Goal: Task Accomplishment & Management: Complete application form

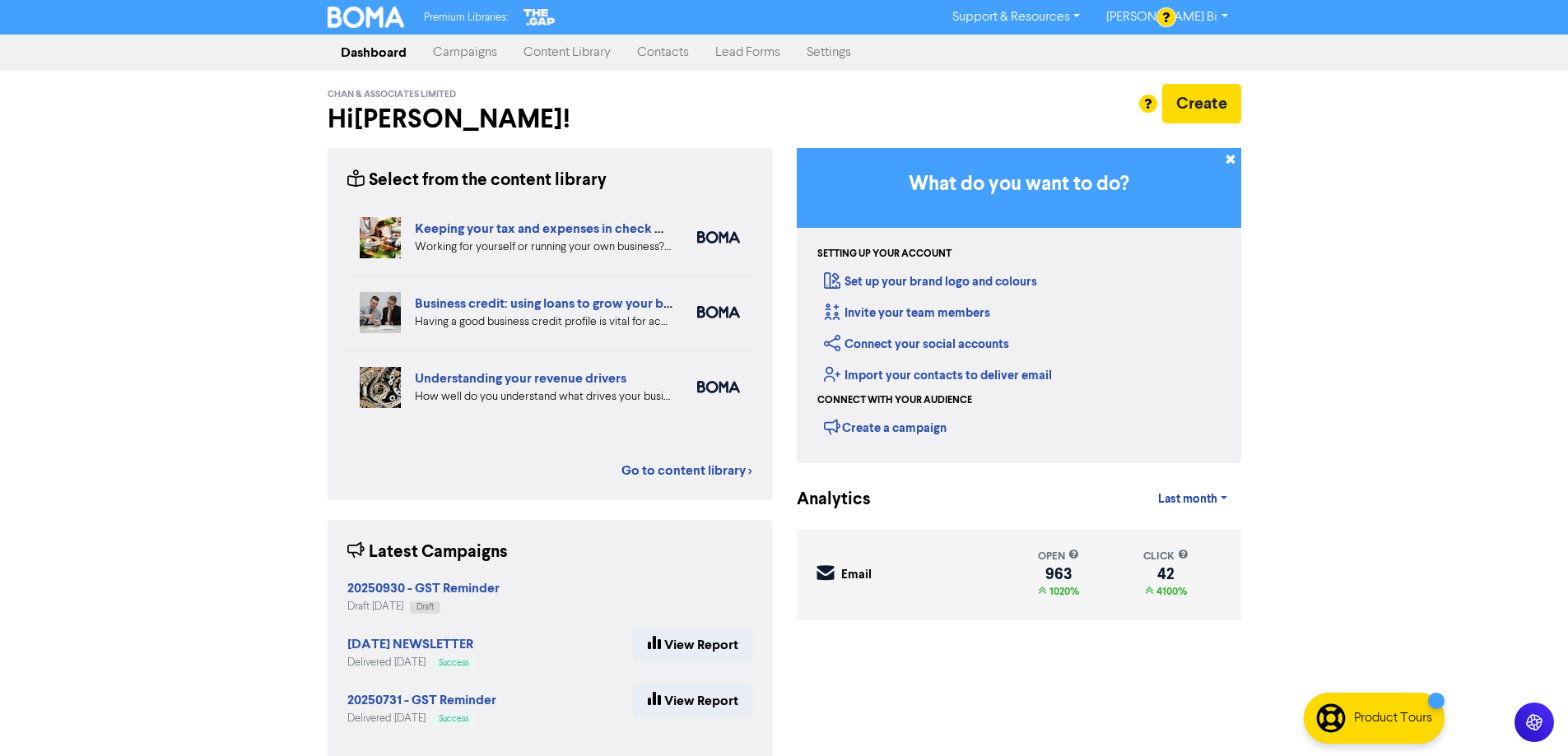
click at [673, 57] on link "Contacts" at bounding box center [663, 52] width 78 height 33
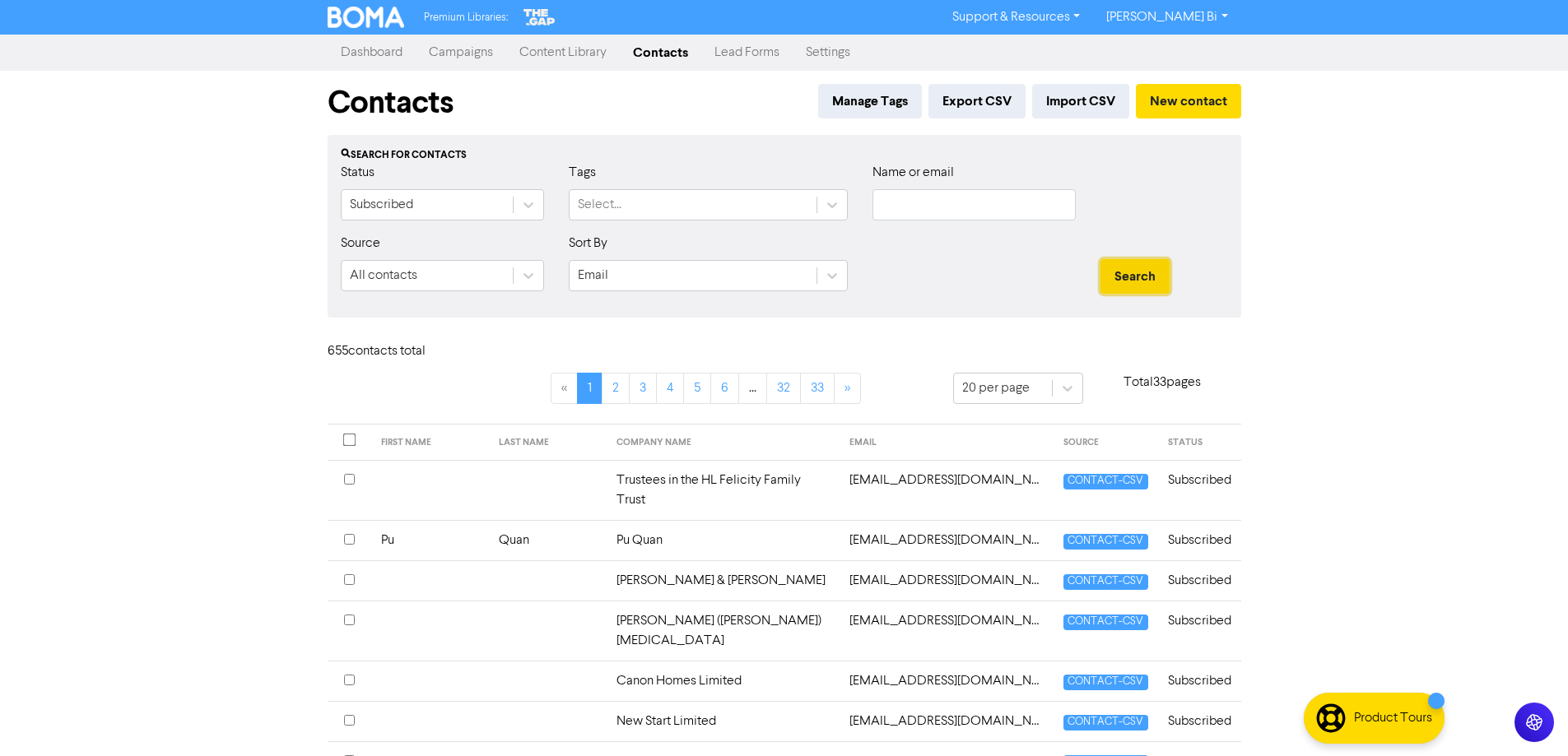
click at [1149, 270] on button "Search" at bounding box center [1134, 276] width 69 height 34
drag, startPoint x: 979, startPoint y: 209, endPoint x: 989, endPoint y: 212, distance: 10.4
click at [979, 208] on input "text" at bounding box center [973, 205] width 203 height 32
paste input "[EMAIL_ADDRESS][PERSON_NAME][DOMAIN_NAME]"
type input "[EMAIL_ADDRESS][PERSON_NAME][DOMAIN_NAME]"
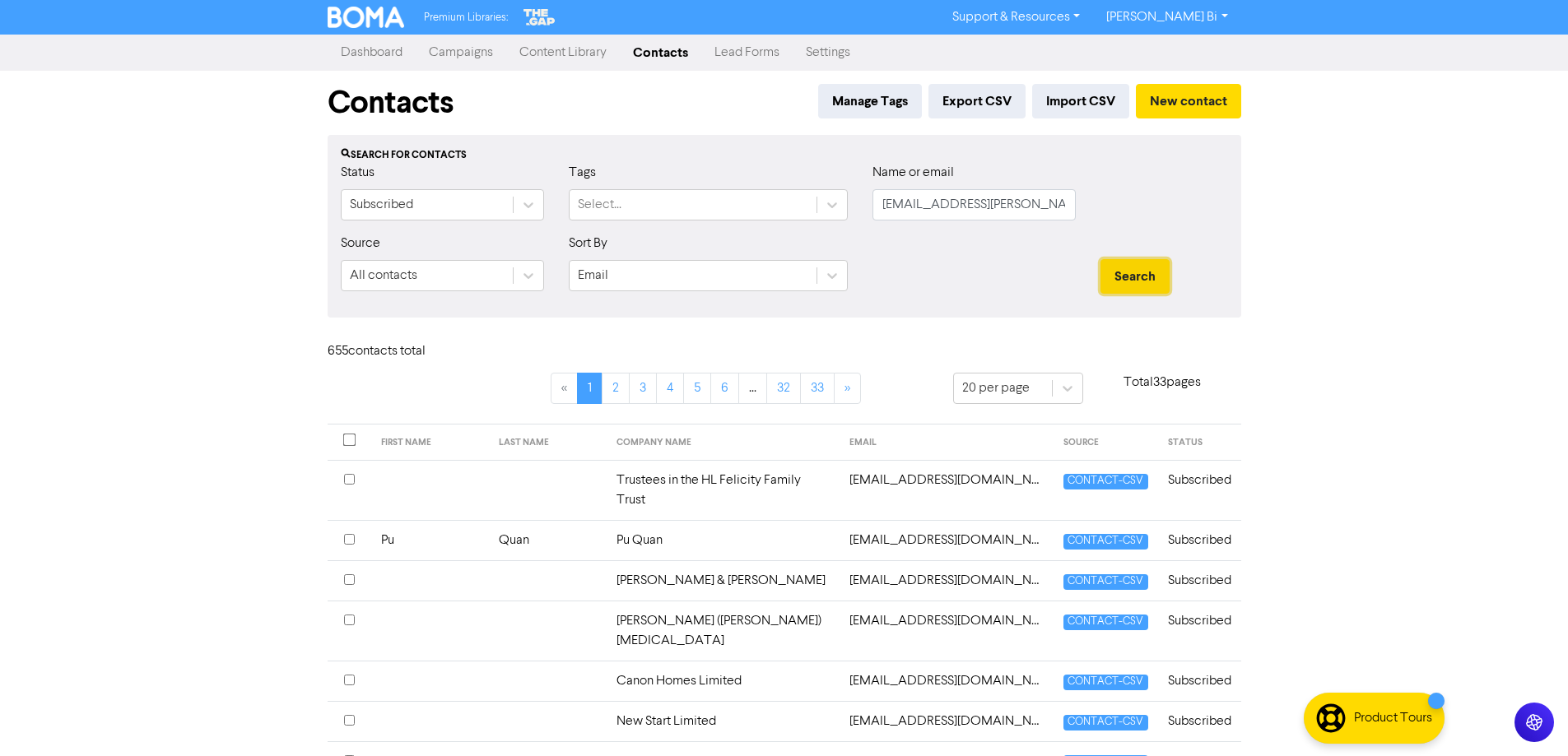
click at [1138, 274] on button "Search" at bounding box center [1134, 276] width 69 height 34
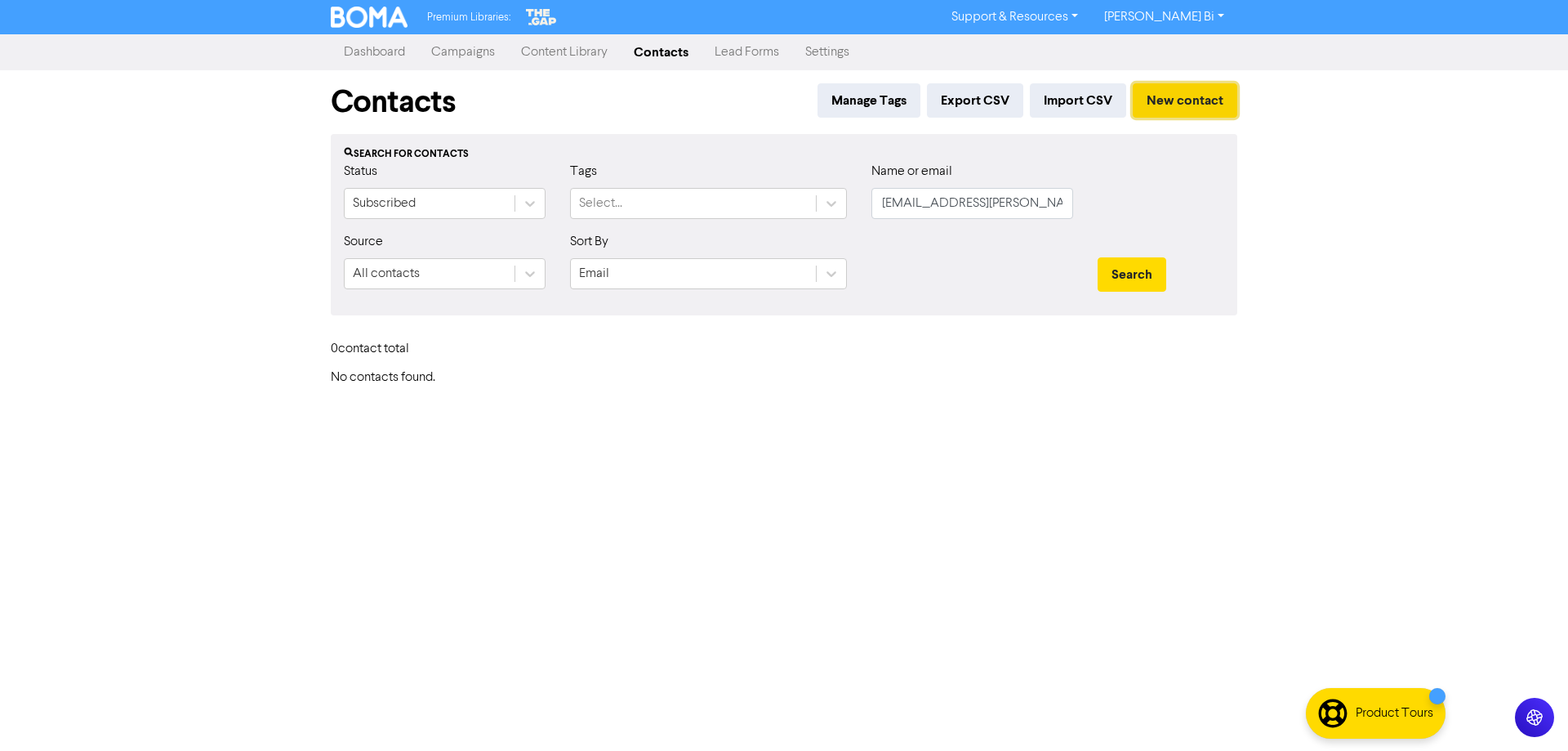
click at [1201, 102] on button "New contact" at bounding box center [1185, 100] width 105 height 34
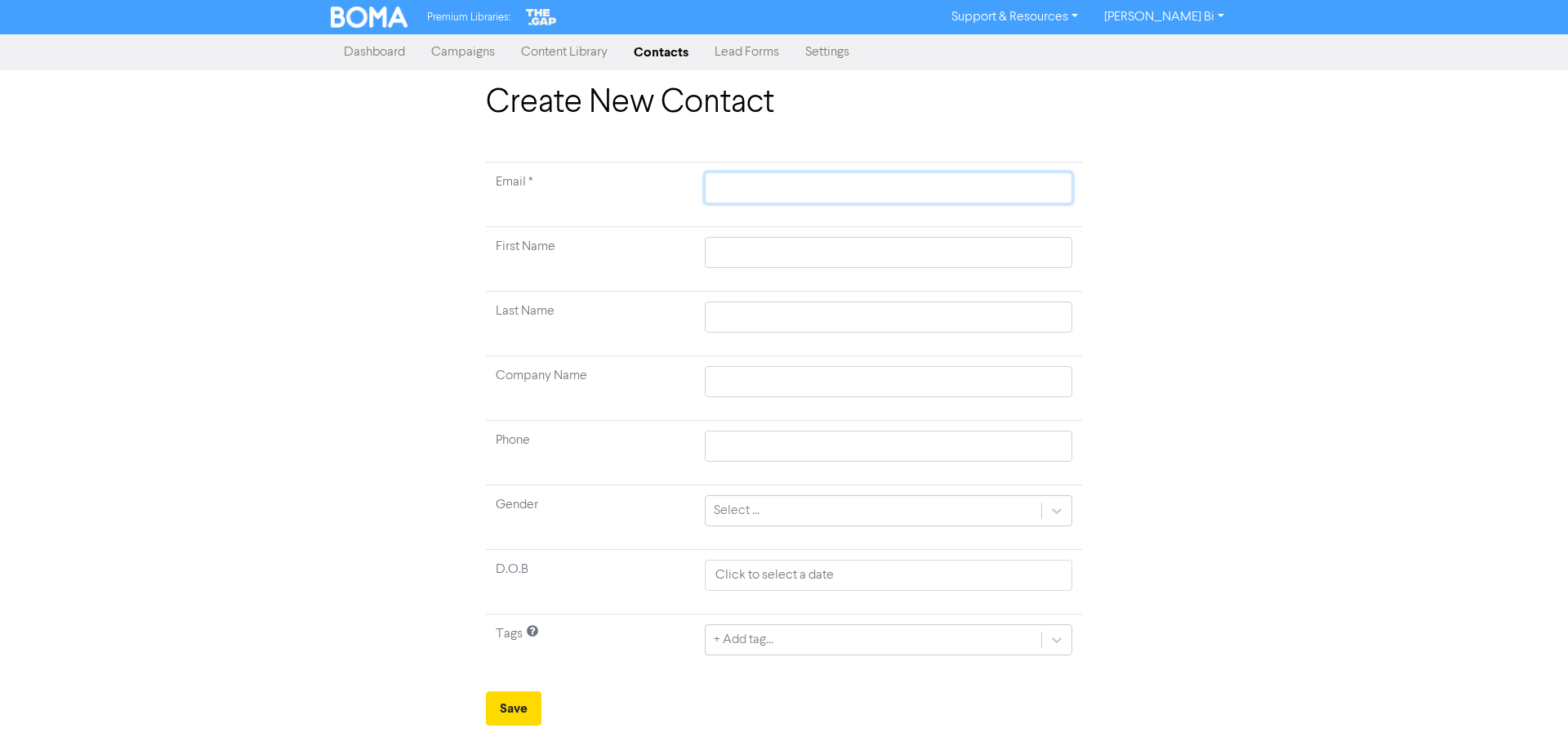
click at [808, 181] on input "text" at bounding box center [889, 188] width 368 height 31
paste input "[EMAIL_ADDRESS][PERSON_NAME][DOMAIN_NAME]"
type input "[EMAIL_ADDRESS][PERSON_NAME][DOMAIN_NAME]"
click at [743, 247] on input "text" at bounding box center [889, 252] width 368 height 31
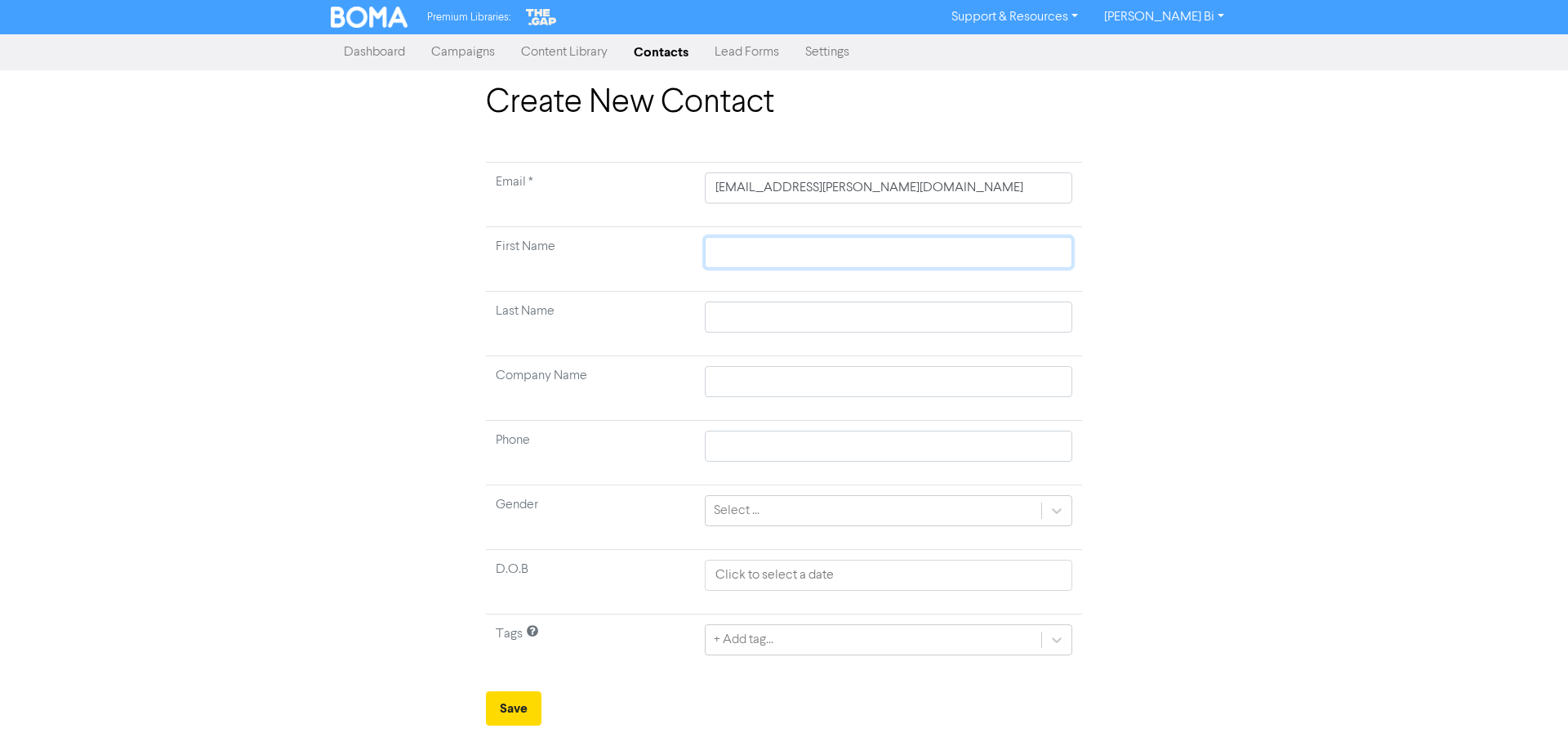
paste input "[PERSON_NAME]"
type input "[PERSON_NAME]"
click at [799, 312] on input "text" at bounding box center [889, 317] width 368 height 31
paste input "[PERSON_NAME]"
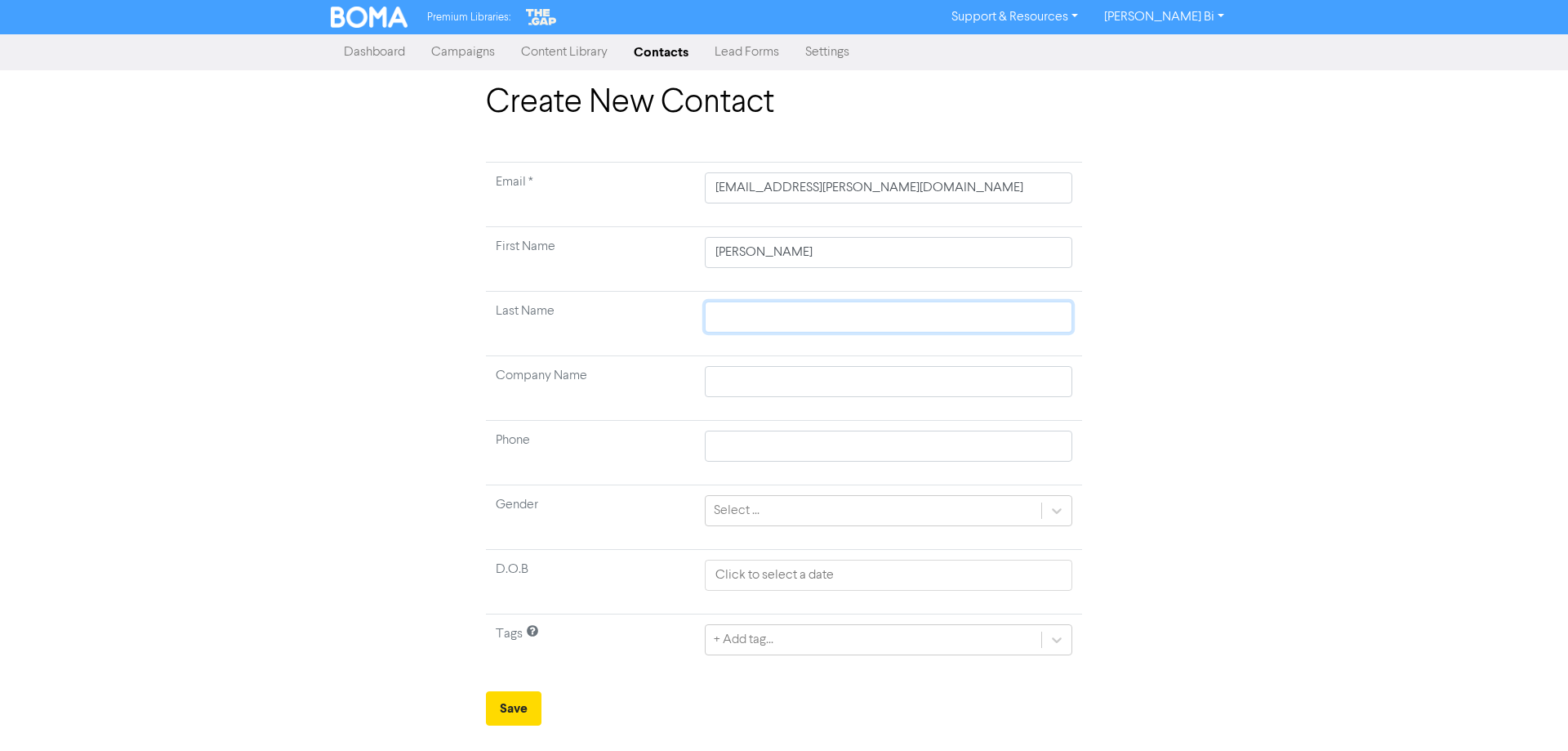
type input "[PERSON_NAME]"
click at [519, 712] on button "Save" at bounding box center [514, 708] width 55 height 34
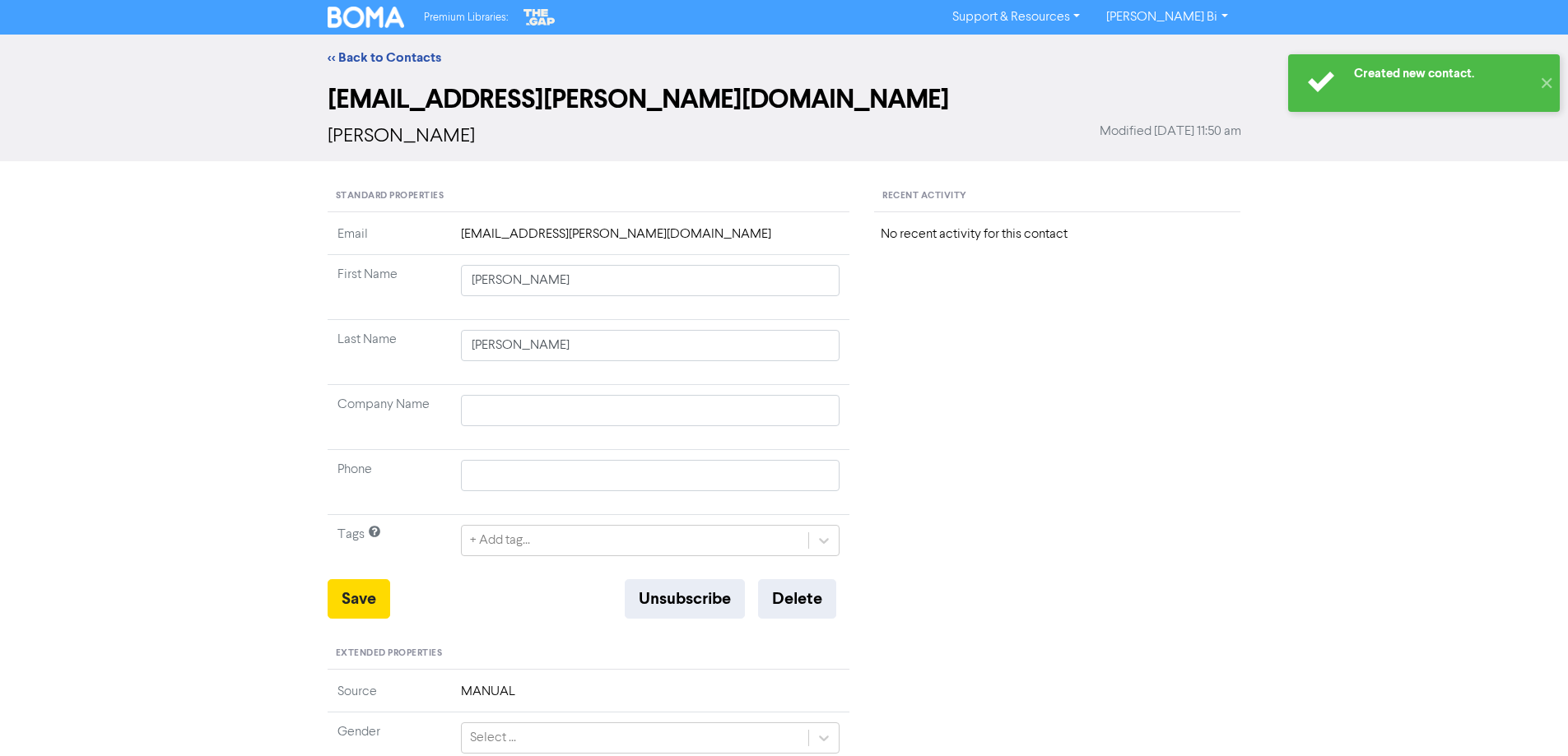
click at [326, 598] on div "Standard Properties Email [EMAIL_ADDRESS][PERSON_NAME][DOMAIN_NAME] First Name …" at bounding box center [589, 693] width 547 height 1025
click at [353, 608] on button "Save" at bounding box center [358, 598] width 62 height 40
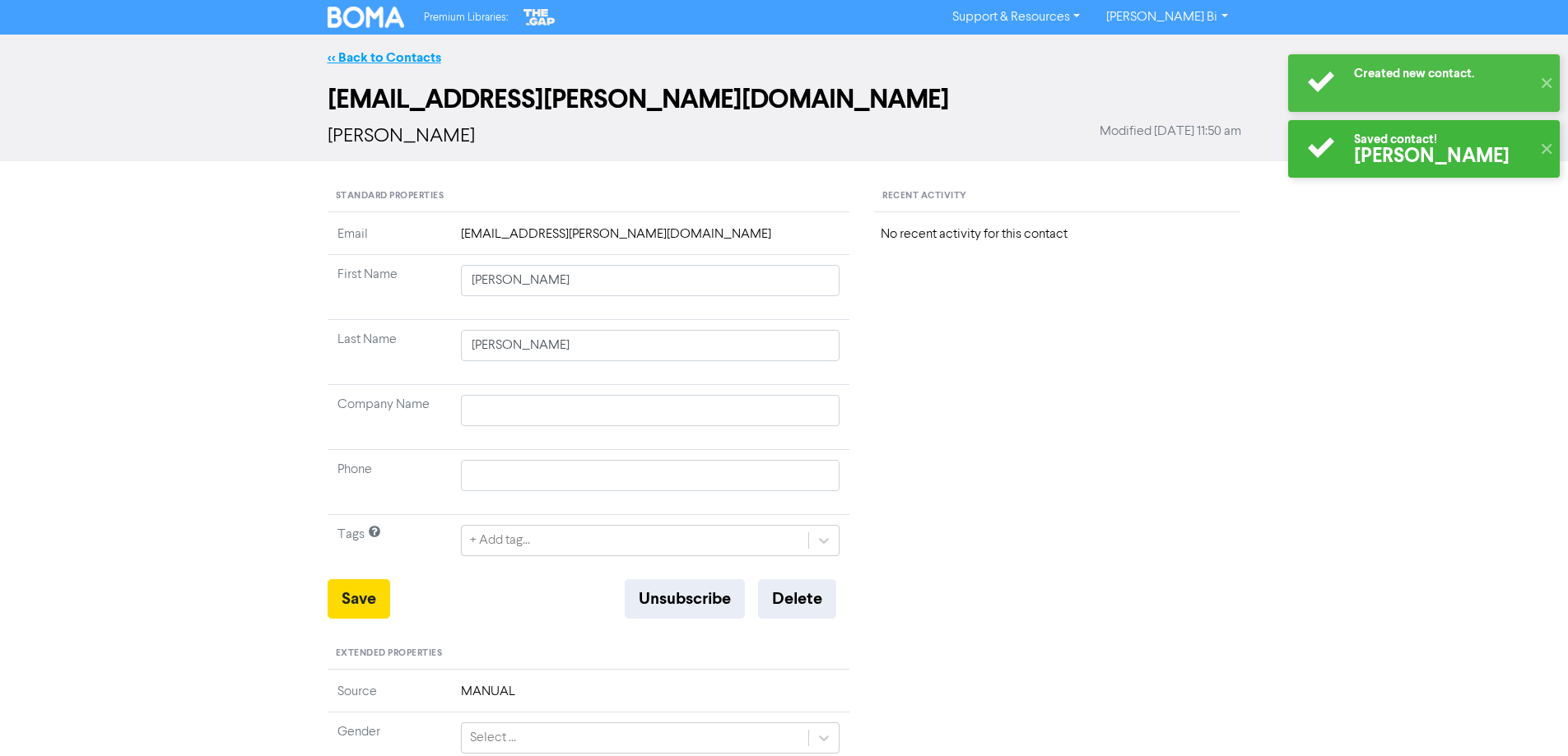
click at [385, 58] on link "<< Back to Contacts" at bounding box center [384, 58] width 114 height 16
